Goal: Find specific page/section: Find specific page/section

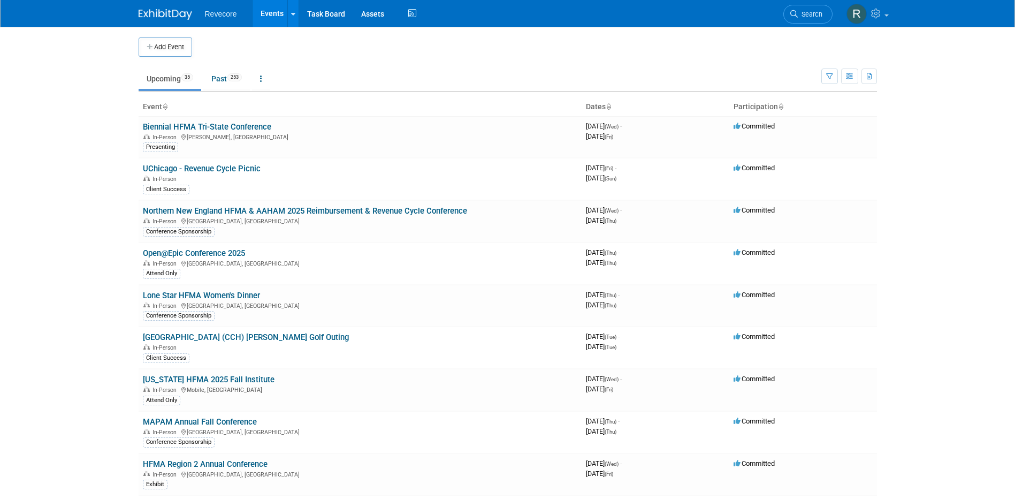
drag, startPoint x: 128, startPoint y: 245, endPoint x: 136, endPoint y: 246, distance: 8.1
click at [128, 245] on body "Revecore Events Add Event Bulk Upload Events Shareable Event Boards Recently Vi…" at bounding box center [507, 249] width 1015 height 499
click at [194, 468] on link "HFMA Region 2 Annual Conference" at bounding box center [205, 464] width 125 height 10
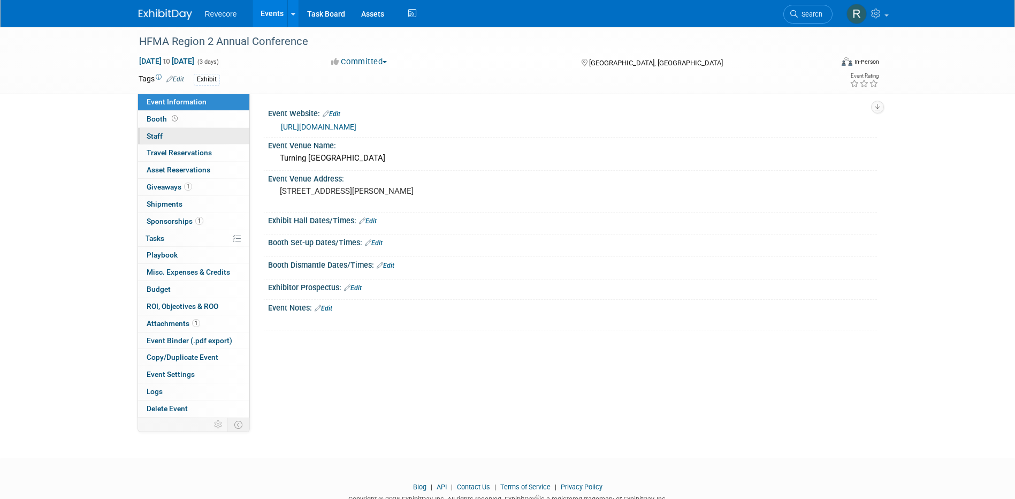
click at [223, 129] on link "0 Staff 0" at bounding box center [193, 136] width 111 height 17
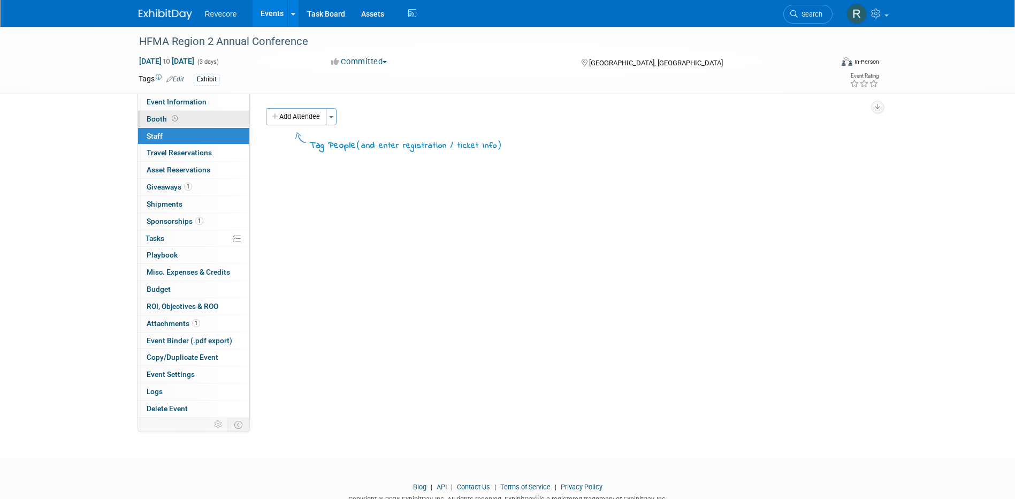
click at [228, 121] on link "Booth" at bounding box center [193, 119] width 111 height 17
